Goal: Task Accomplishment & Management: Complete application form

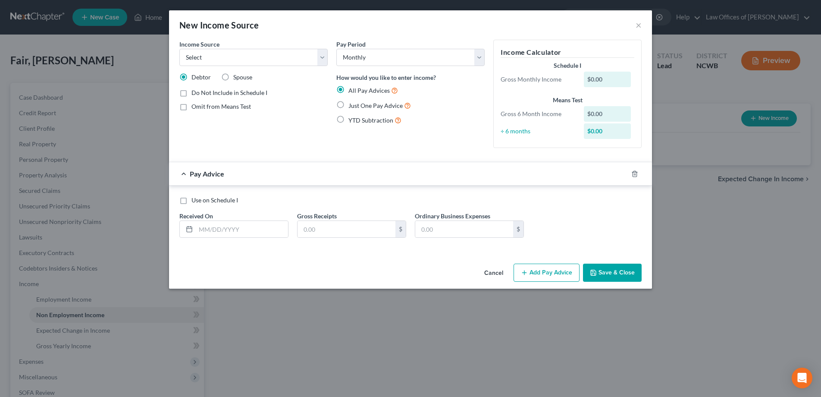
select select "0"
click at [638, 28] on button "×" at bounding box center [638, 25] width 6 height 10
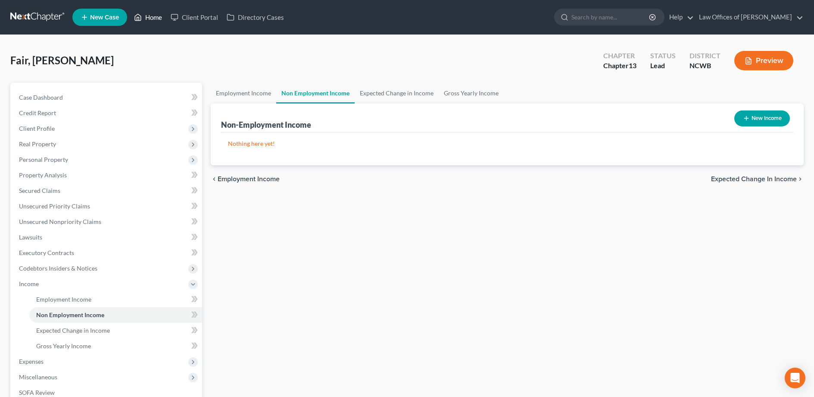
click at [153, 19] on link "Home" at bounding box center [148, 17] width 37 height 16
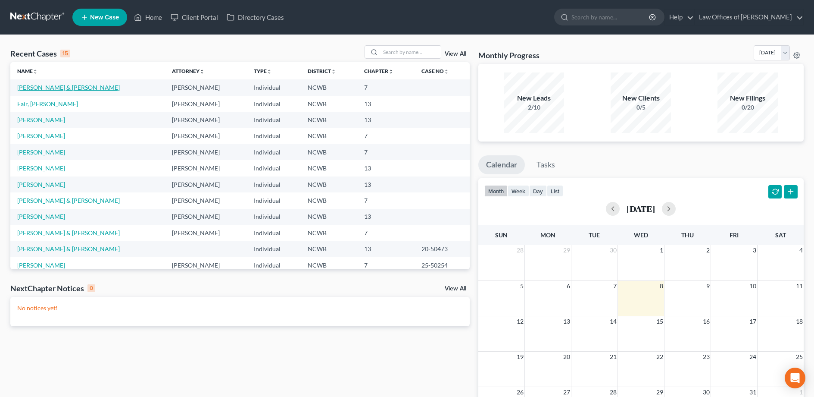
click at [35, 87] on link "[PERSON_NAME] & [PERSON_NAME]" at bounding box center [68, 87] width 103 height 7
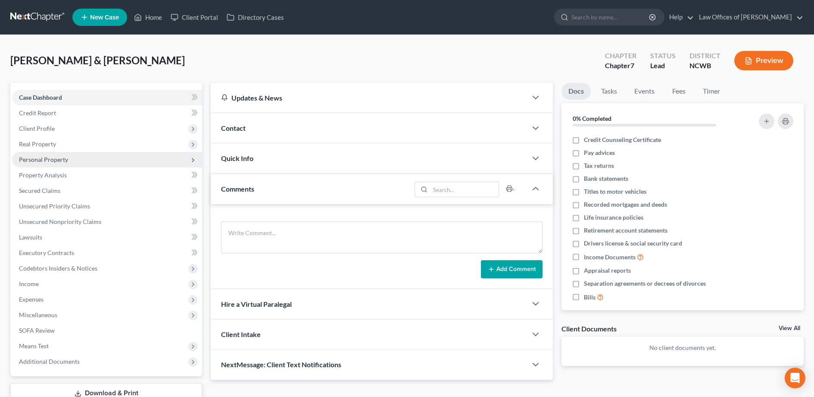
click at [41, 161] on span "Personal Property" at bounding box center [43, 159] width 49 height 7
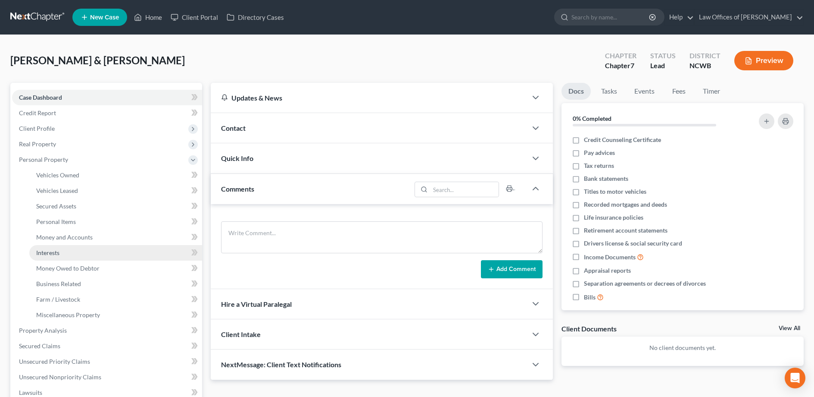
click at [47, 250] on span "Interests" at bounding box center [47, 252] width 23 height 7
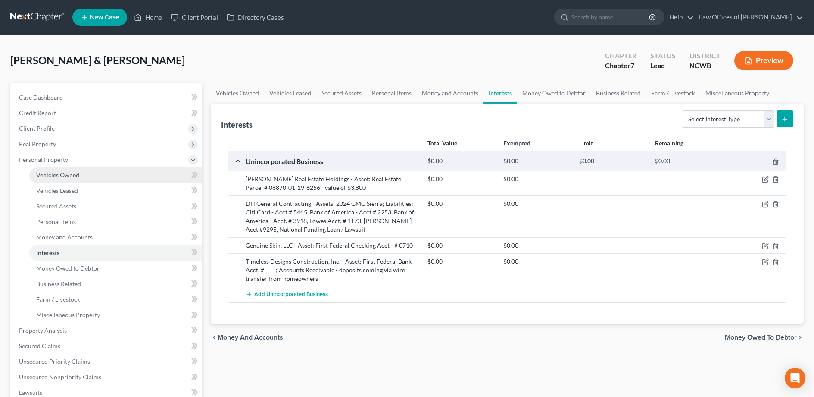
click at [45, 175] on span "Vehicles Owned" at bounding box center [57, 174] width 43 height 7
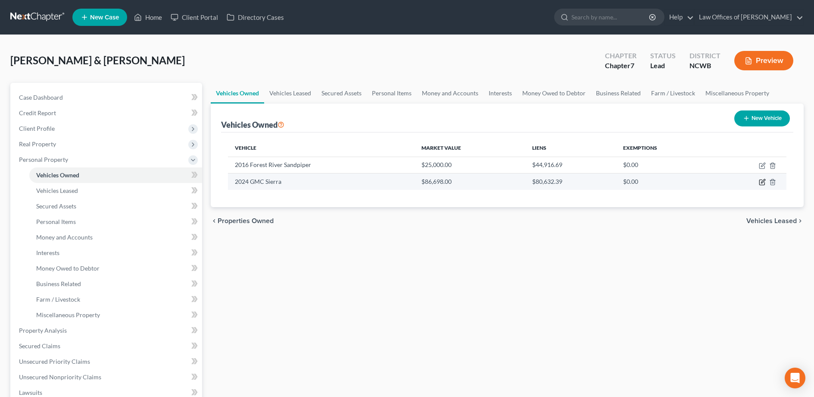
click at [764, 182] on icon "button" at bounding box center [762, 181] width 7 height 7
select select "0"
select select "2"
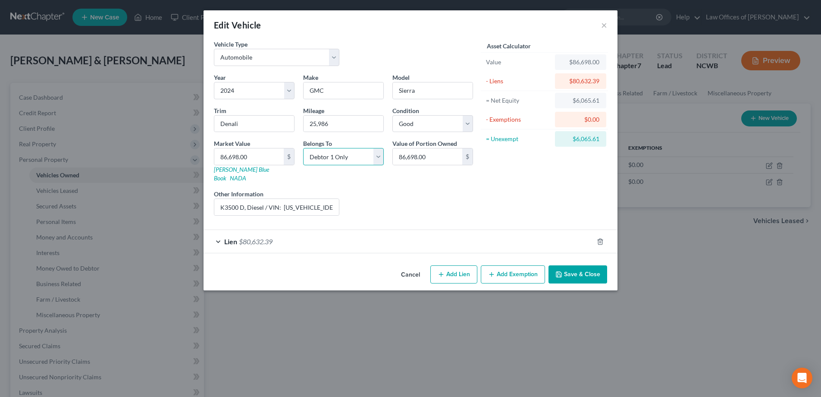
click at [344, 159] on select "Select Debtor 1 Only Debtor 2 Only Debtor 1 And Debtor 2 Only At Least One Of T…" at bounding box center [343, 156] width 81 height 17
select select "3"
click at [303, 148] on select "Select Debtor 1 Only Debtor 2 Only Debtor 1 And Debtor 2 Only At Least One Of T…" at bounding box center [343, 156] width 81 height 17
click at [581, 266] on button "Save & Close" at bounding box center [577, 274] width 59 height 18
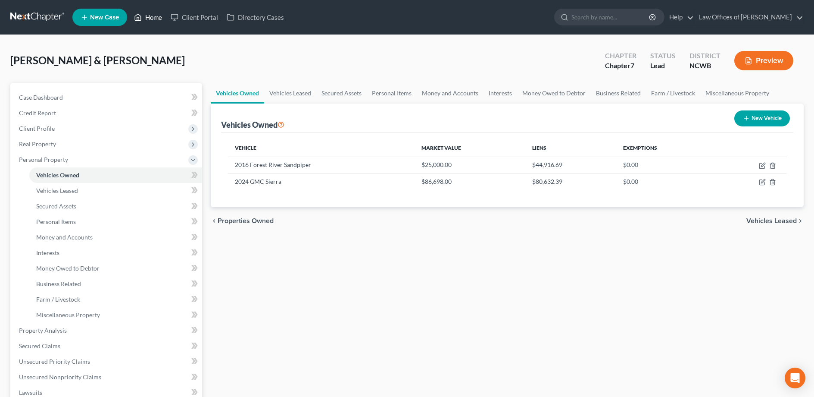
click at [142, 19] on icon at bounding box center [138, 17] width 8 height 10
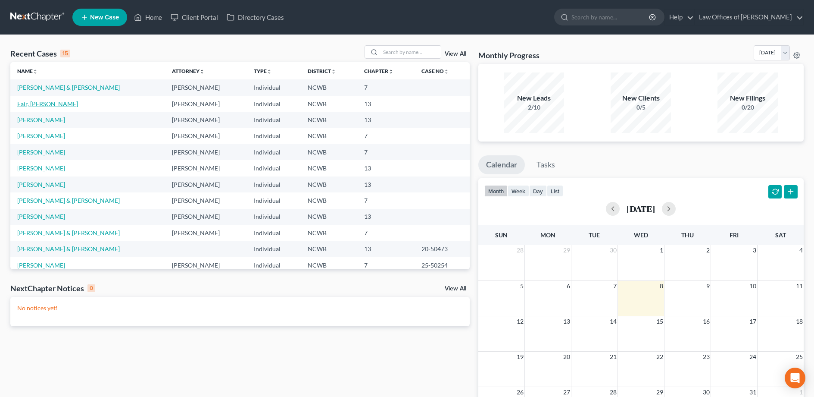
click at [26, 105] on link "Fair, [PERSON_NAME]" at bounding box center [47, 103] width 61 height 7
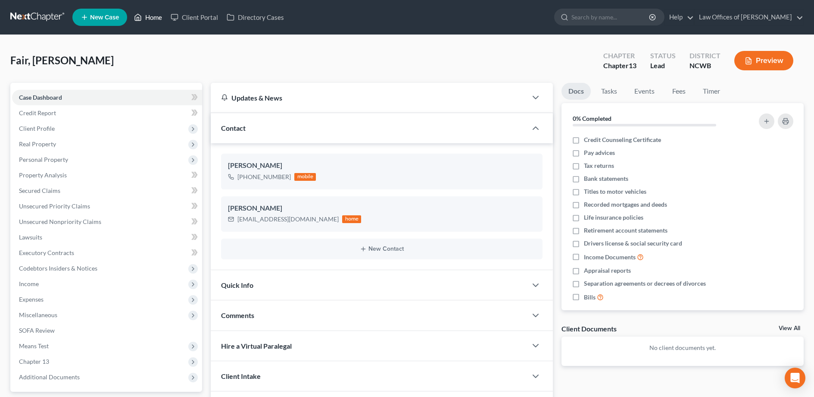
click at [151, 21] on link "Home" at bounding box center [148, 17] width 37 height 16
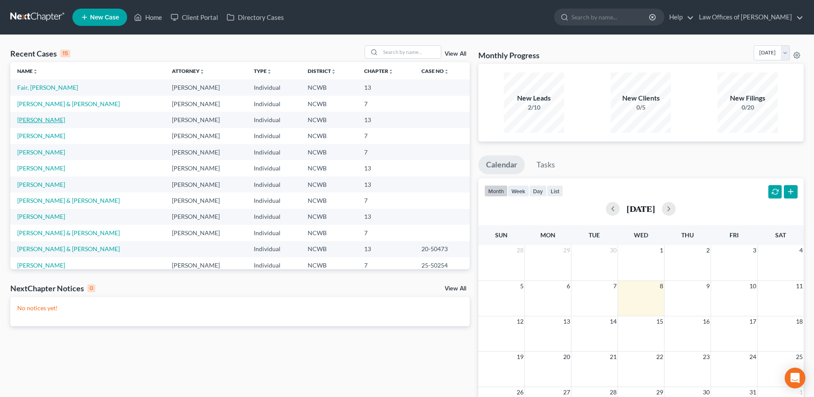
click at [46, 121] on link "[PERSON_NAME]" at bounding box center [41, 119] width 48 height 7
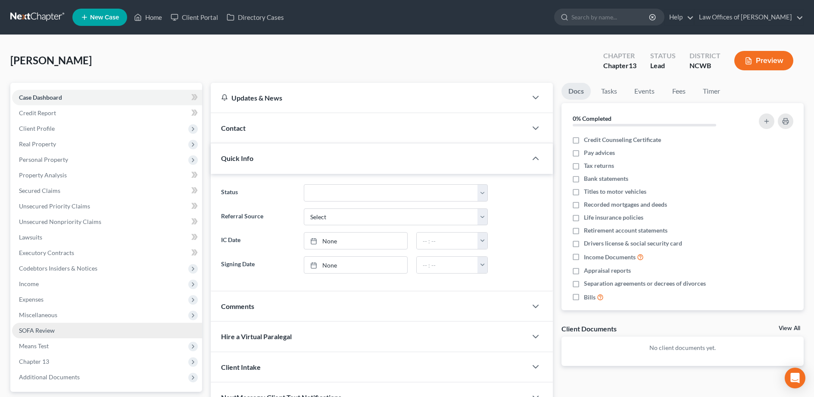
click at [37, 331] on span "SOFA Review" at bounding box center [37, 329] width 36 height 7
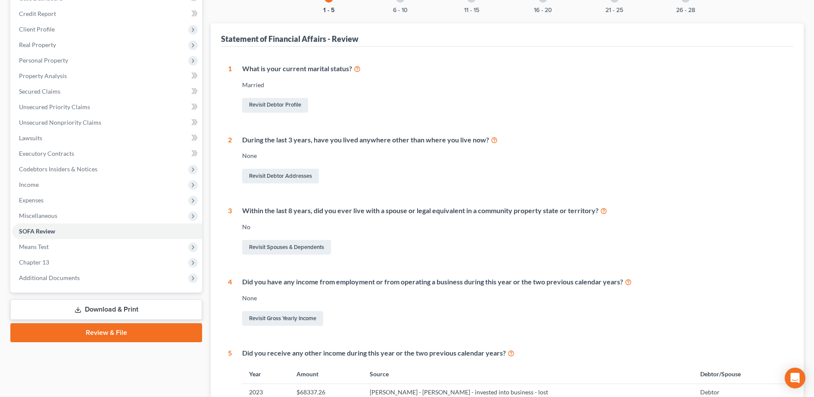
scroll to position [46, 0]
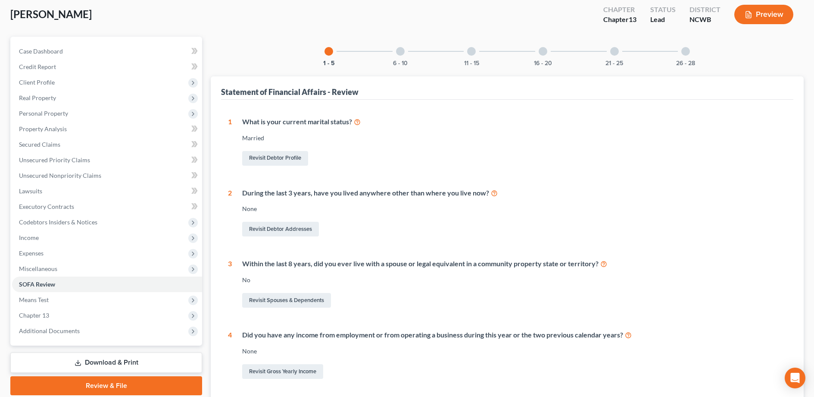
click at [398, 52] on div at bounding box center [400, 51] width 9 height 9
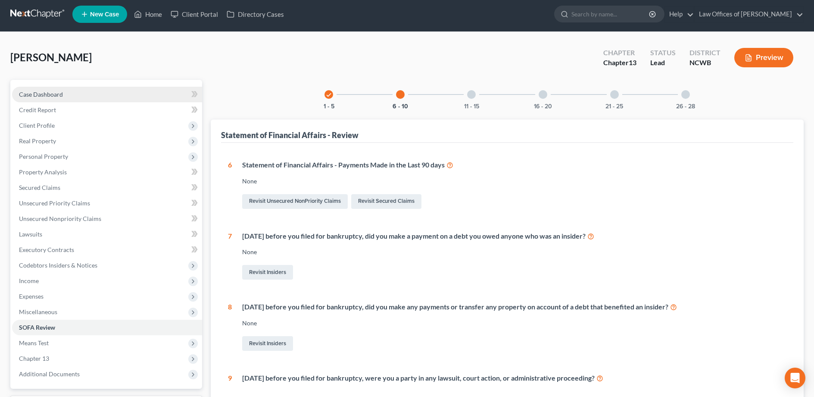
scroll to position [0, 0]
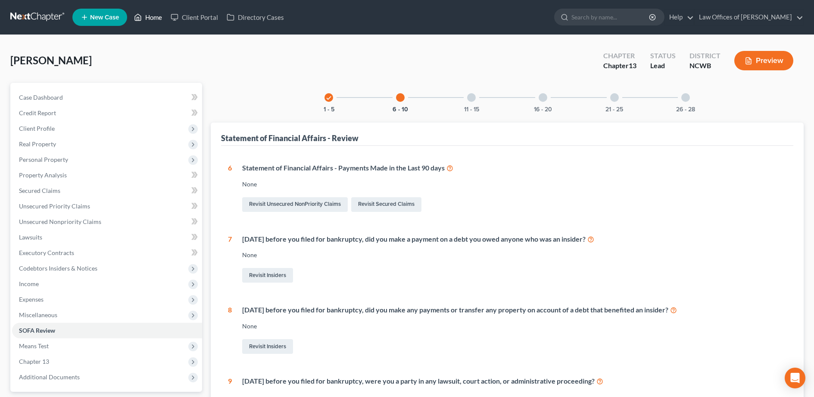
click at [155, 19] on link "Home" at bounding box center [148, 17] width 37 height 16
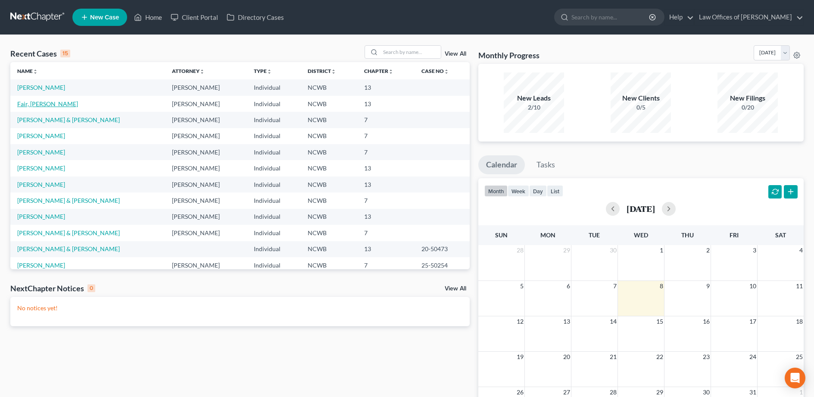
click at [37, 104] on link "Fair, [PERSON_NAME]" at bounding box center [47, 103] width 61 height 7
